Goal: Task Accomplishment & Management: Manage account settings

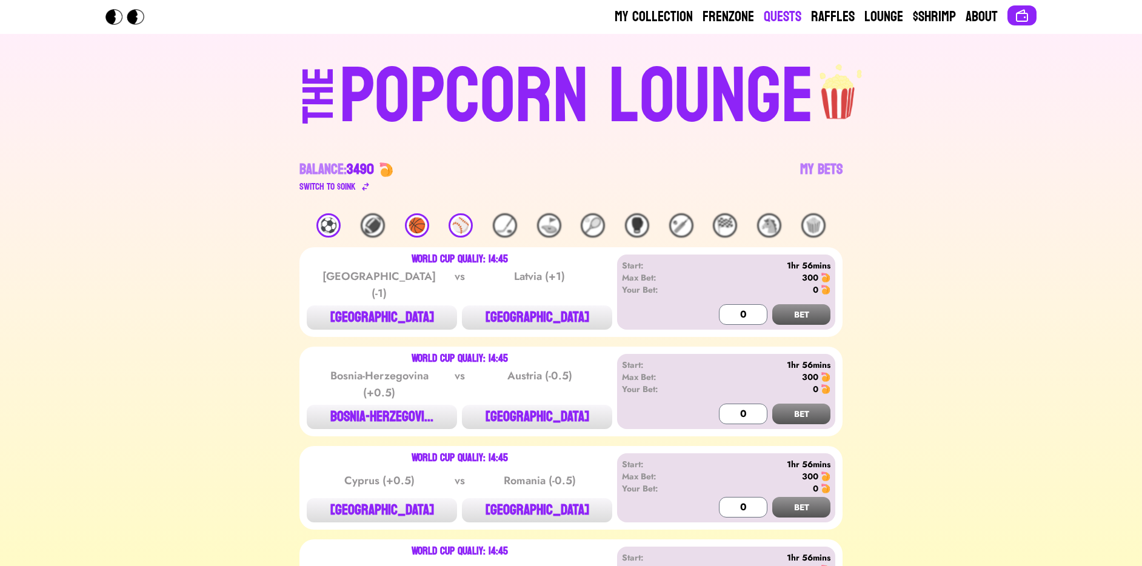
click at [780, 18] on link "Quests" at bounding box center [783, 16] width 38 height 19
click at [808, 178] on link "My Bets" at bounding box center [821, 177] width 42 height 34
